Goal: Transaction & Acquisition: Purchase product/service

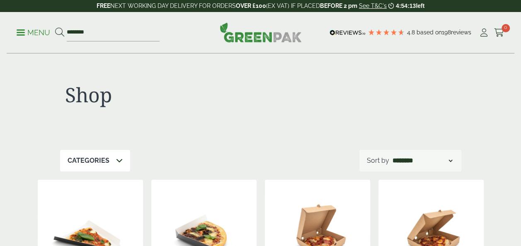
type input "********"
click at [55, 27] on button at bounding box center [59, 32] width 9 height 11
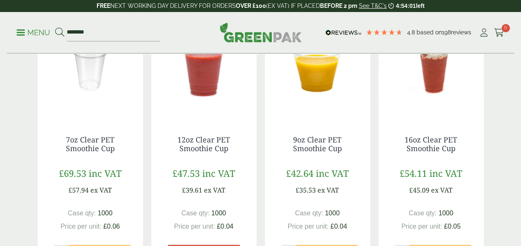
scroll to position [166, 0]
